Goal: Check status: Check status

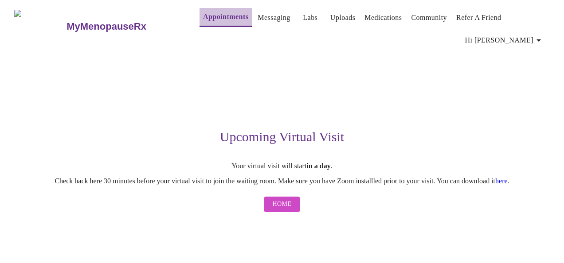
click at [225, 11] on link "Appointments" at bounding box center [225, 17] width 45 height 12
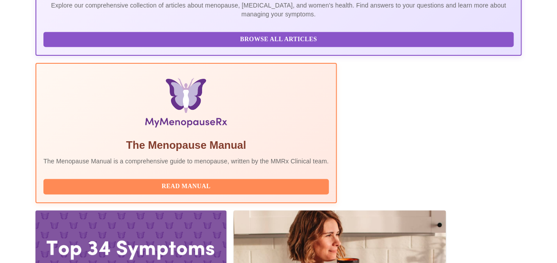
scroll to position [3, 0]
